Goal: Task Accomplishment & Management: Manage account settings

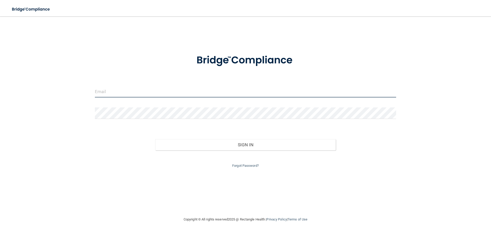
click at [208, 89] on input "email" at bounding box center [245, 92] width 301 height 12
click at [112, 89] on input "email" at bounding box center [245, 92] width 301 height 12
type input "[EMAIL_ADDRESS][DOMAIN_NAME]"
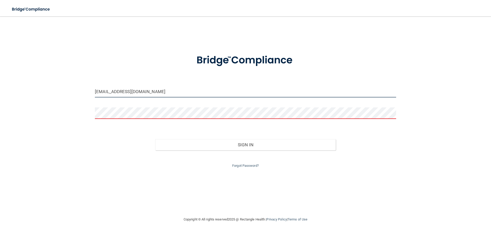
click at [162, 87] on input "[EMAIL_ADDRESS][DOMAIN_NAME]" at bounding box center [245, 92] width 301 height 12
drag, startPoint x: 156, startPoint y: 91, endPoint x: 25, endPoint y: 89, distance: 130.7
click at [25, 89] on div "[EMAIL_ADDRESS][DOMAIN_NAME] Invalid email/password. You don't have permission …" at bounding box center [245, 116] width 470 height 190
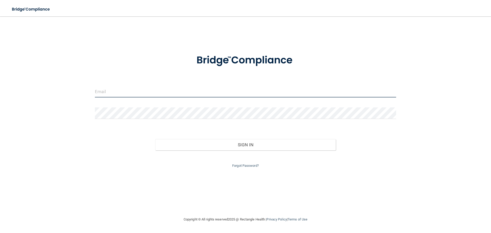
click at [151, 95] on input "email" at bounding box center [245, 92] width 301 height 12
type input "[EMAIL_ADDRESS][DOMAIN_NAME]"
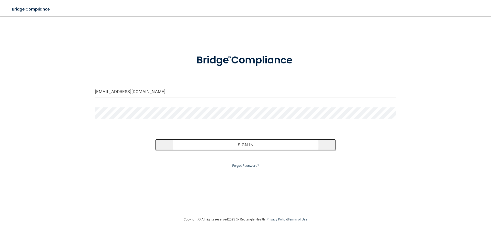
click at [243, 145] on button "Sign In" at bounding box center [245, 144] width 181 height 11
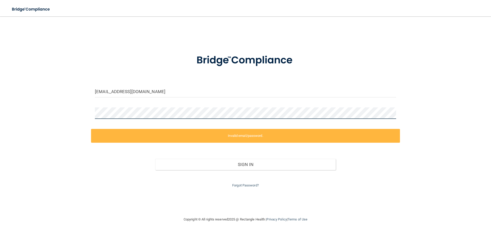
click at [27, 116] on div "rdhsc1991@yahoo.com Invalid email/password. You don't have permission to access…" at bounding box center [245, 116] width 470 height 190
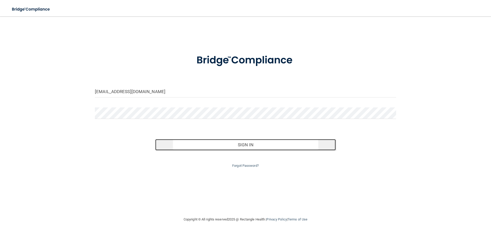
click at [243, 143] on button "Sign In" at bounding box center [245, 144] width 181 height 11
